Goal: Task Accomplishment & Management: Use online tool/utility

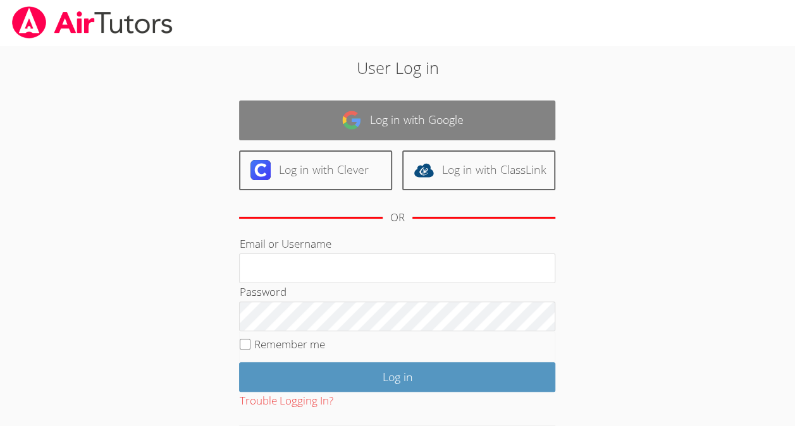
click at [297, 104] on link "Log in with Google" at bounding box center [397, 121] width 316 height 40
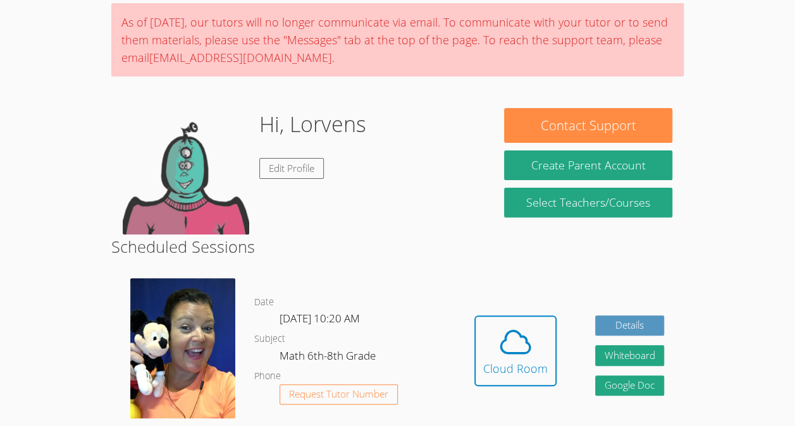
scroll to position [162, 0]
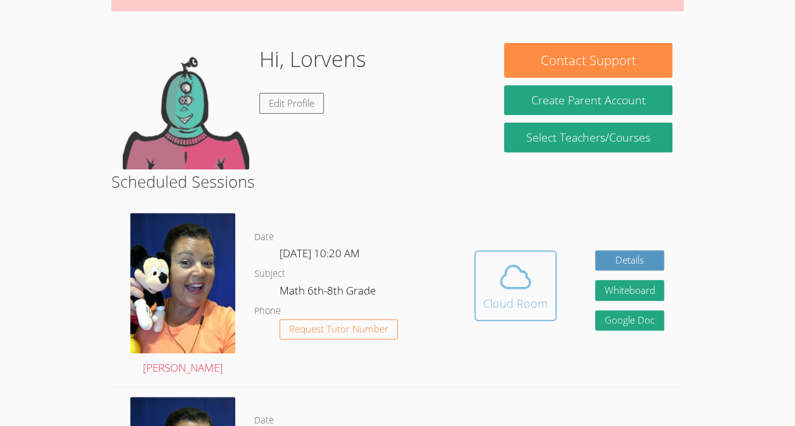
click at [512, 304] on div "Cloud Room" at bounding box center [515, 304] width 65 height 18
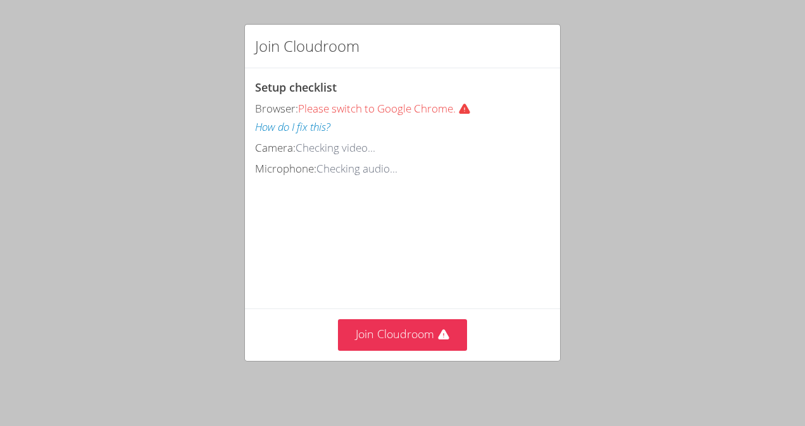
click at [419, 361] on div "Join Cloudroom" at bounding box center [402, 335] width 315 height 52
click at [421, 331] on button "Join Cloudroom" at bounding box center [403, 334] width 130 height 31
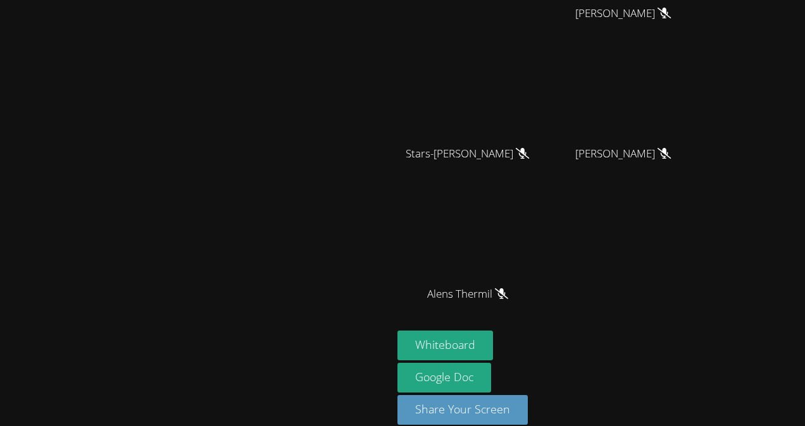
scroll to position [105, 0]
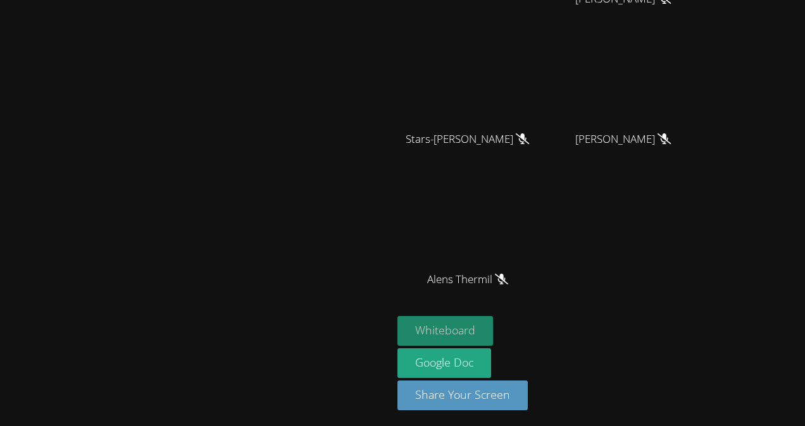
click at [493, 331] on button "Whiteboard" at bounding box center [445, 331] width 96 height 30
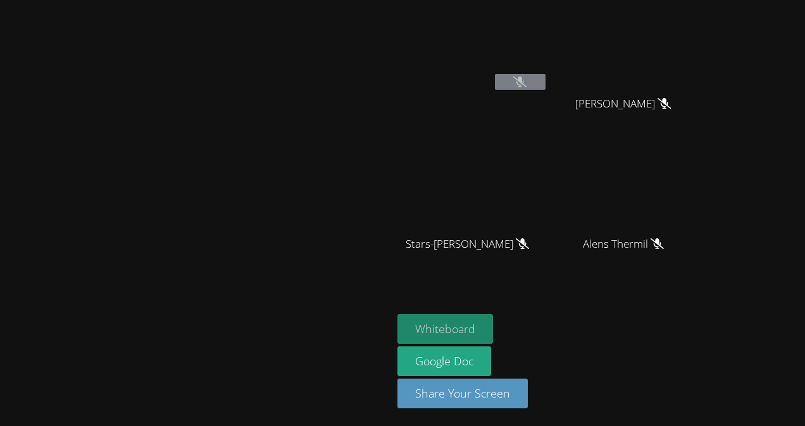
scroll to position [0, 0]
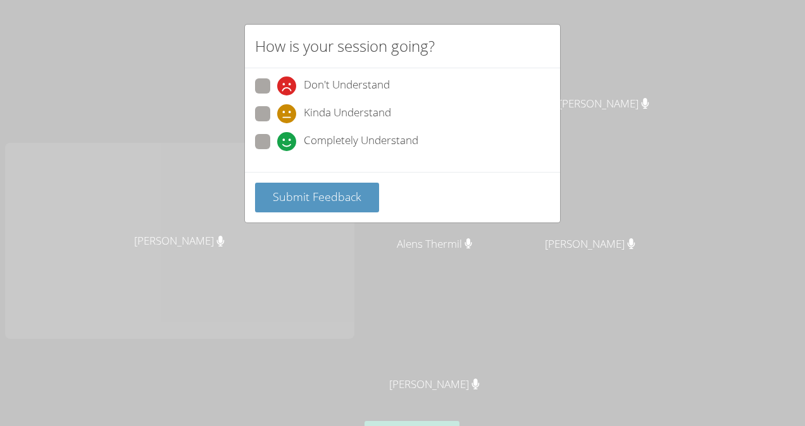
click at [277, 151] on span at bounding box center [277, 151] width 0 height 0
click at [277, 139] on input "Completely Understand" at bounding box center [282, 139] width 11 height 11
radio input "true"
click at [315, 193] on span "Submit Feedback" at bounding box center [317, 196] width 89 height 15
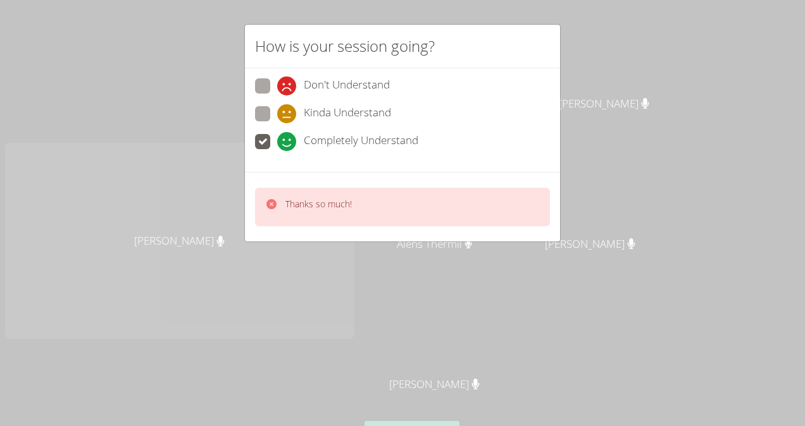
click at [645, 66] on div "How is your session going? Don't Understand Kinda Understand Completely Underst…" at bounding box center [402, 213] width 805 height 426
click at [445, 207] on div "Thanks so much!" at bounding box center [402, 207] width 295 height 39
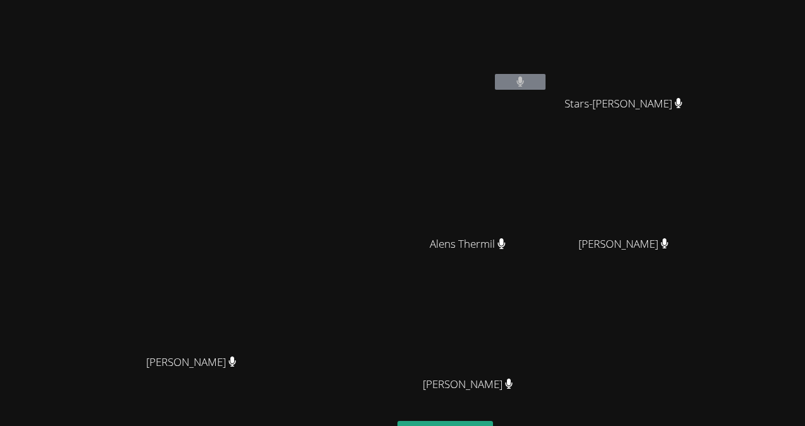
click at [390, 216] on main "Peggy Koutas Peggy Koutas" at bounding box center [196, 266] width 392 height 533
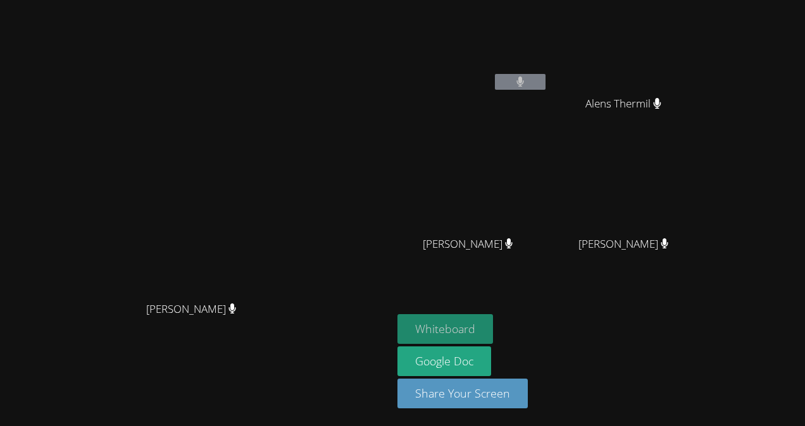
click at [493, 324] on button "Whiteboard" at bounding box center [445, 329] width 96 height 30
